Goal: Transaction & Acquisition: Subscribe to service/newsletter

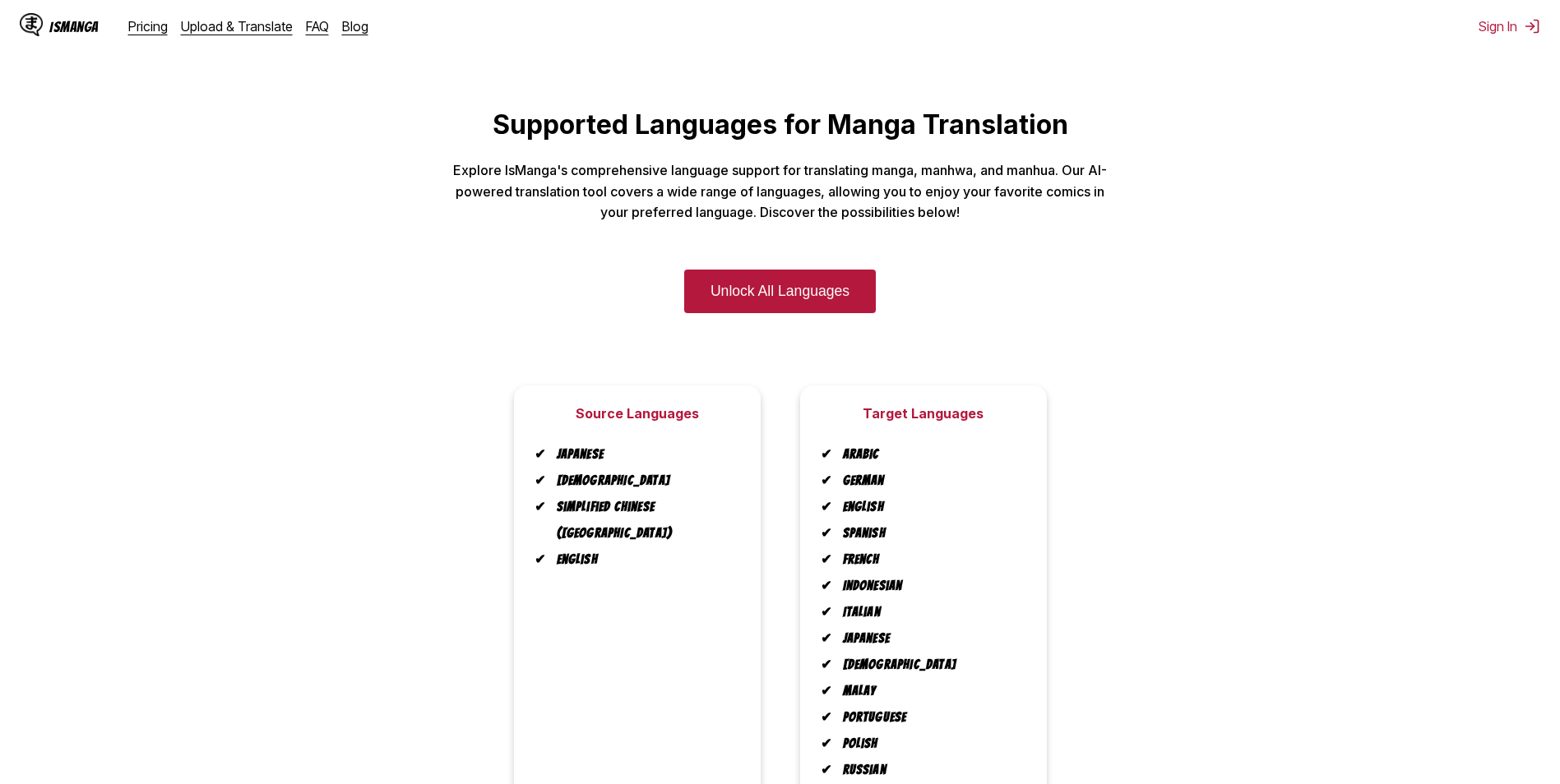
click at [522, 161] on p "Explore IsManga's comprehensive language support for translating manga, manhwa,…" at bounding box center [781, 191] width 658 height 63
click at [754, 212] on p "Explore IsManga's comprehensive language support for translating manga, manhwa,…" at bounding box center [781, 191] width 658 height 63
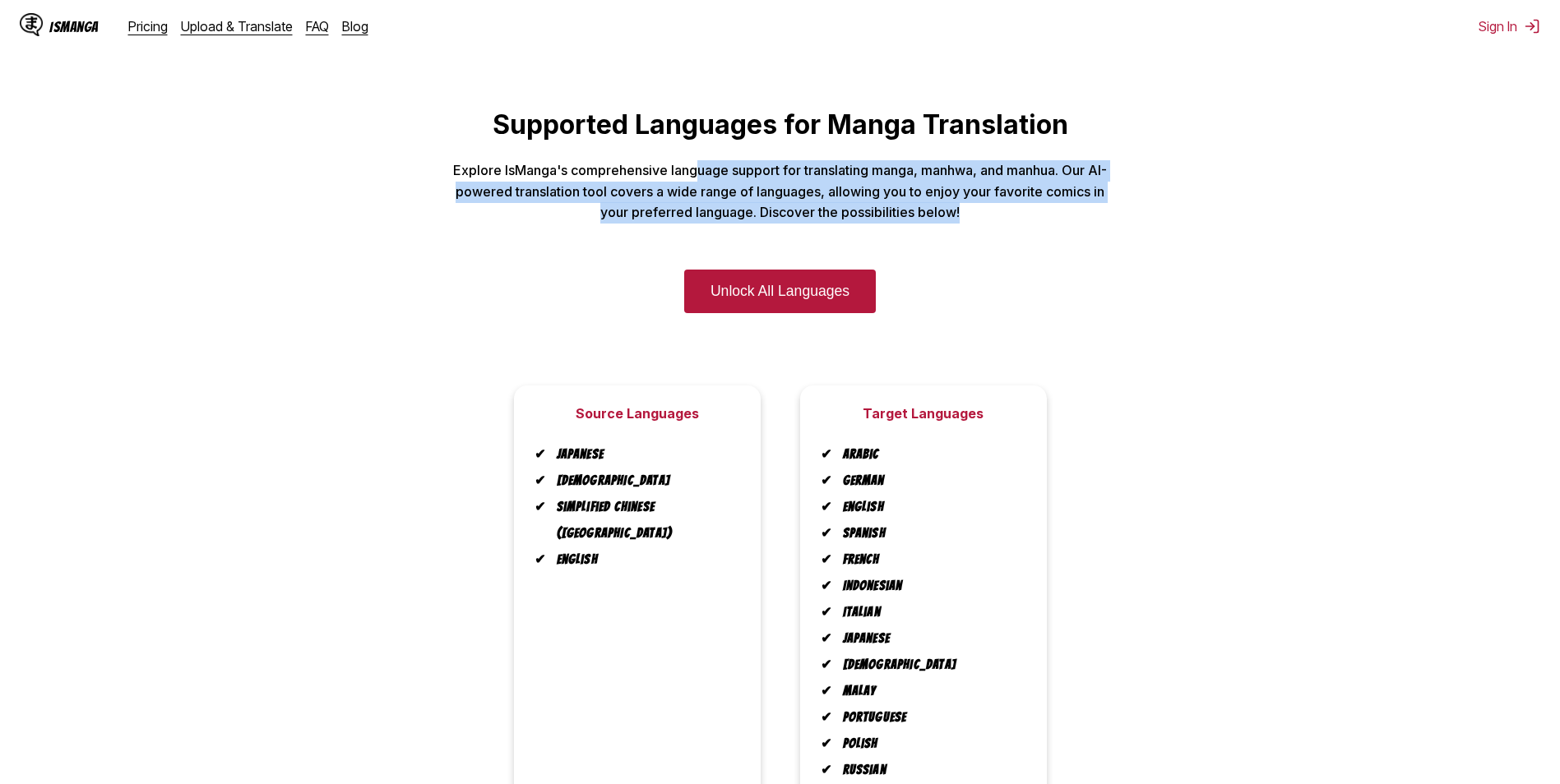
drag, startPoint x: 703, startPoint y: 178, endPoint x: 1130, endPoint y: 216, distance: 428.7
click at [1130, 216] on main "Supported Languages for Manga Translation Explore IsManga's comprehensive langu…" at bounding box center [780, 521] width 1560 height 826
click at [147, 32] on link "Pricing" at bounding box center [148, 27] width 39 height 17
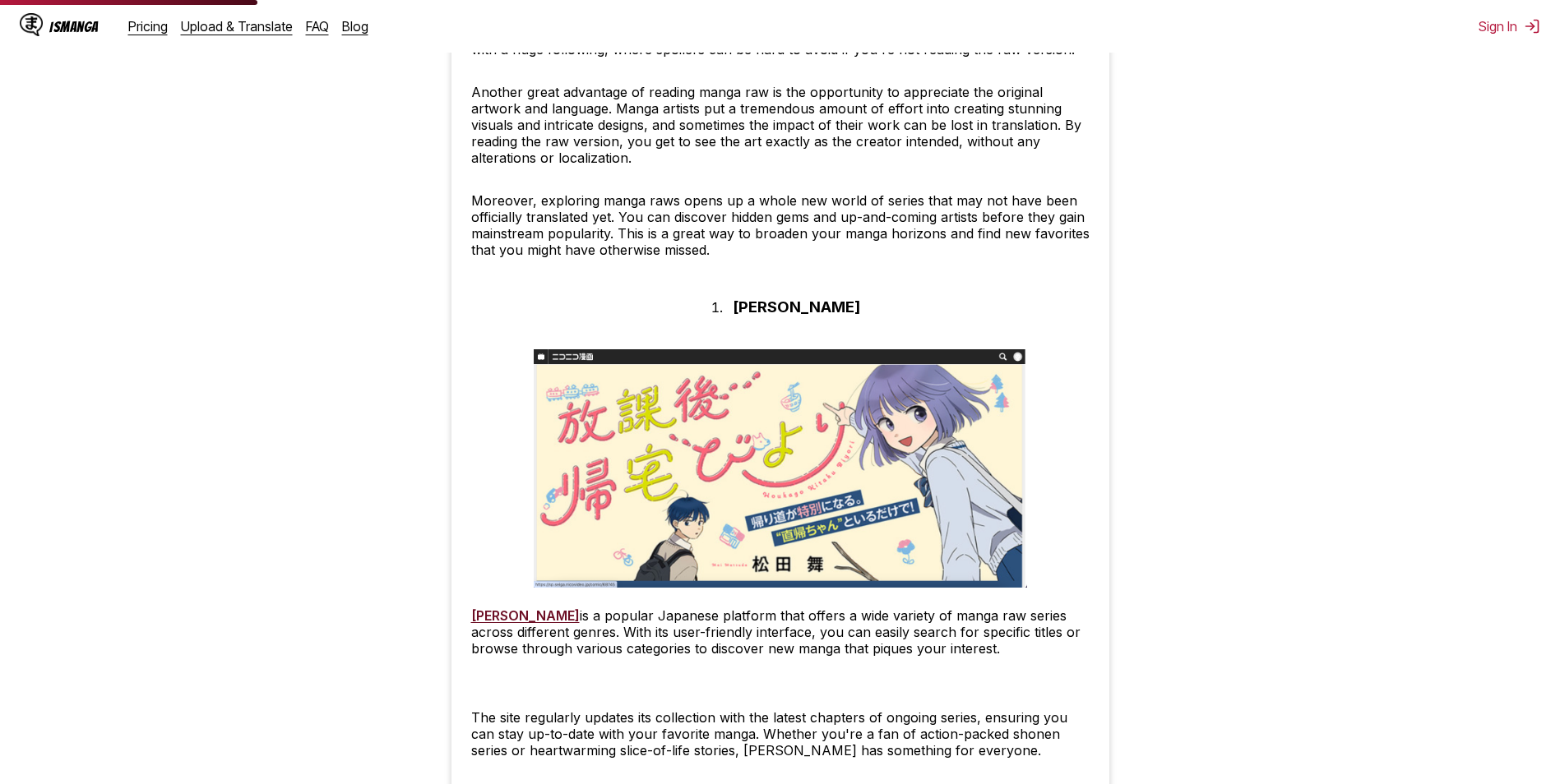
scroll to position [1151, 0]
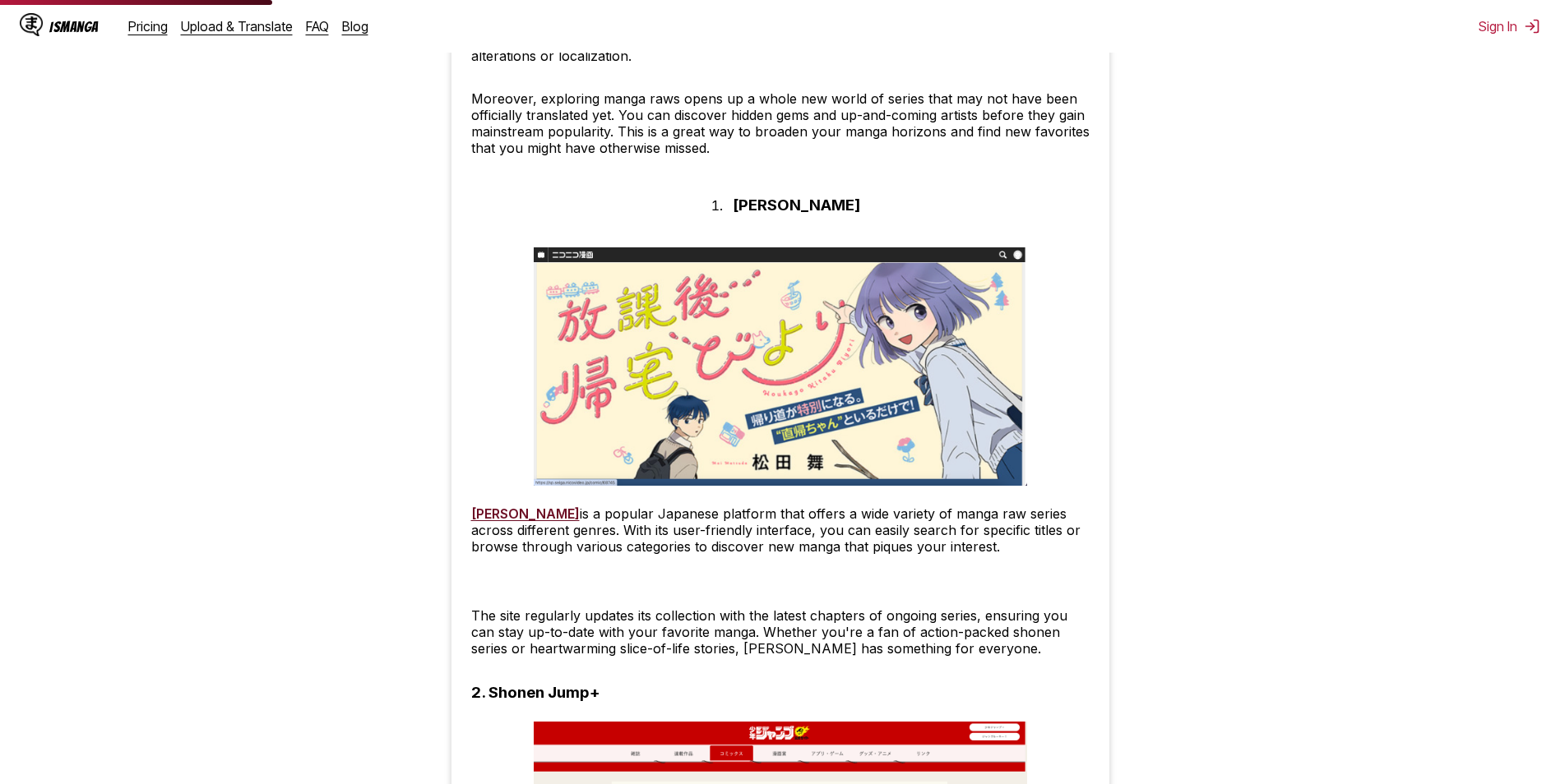
drag, startPoint x: 509, startPoint y: 523, endPoint x: 484, endPoint y: 511, distance: 27.7
click at [484, 511] on link "[PERSON_NAME]" at bounding box center [525, 514] width 108 height 17
click at [542, 514] on link "[PERSON_NAME]" at bounding box center [525, 514] width 108 height 17
